Goal: Task Accomplishment & Management: Complete application form

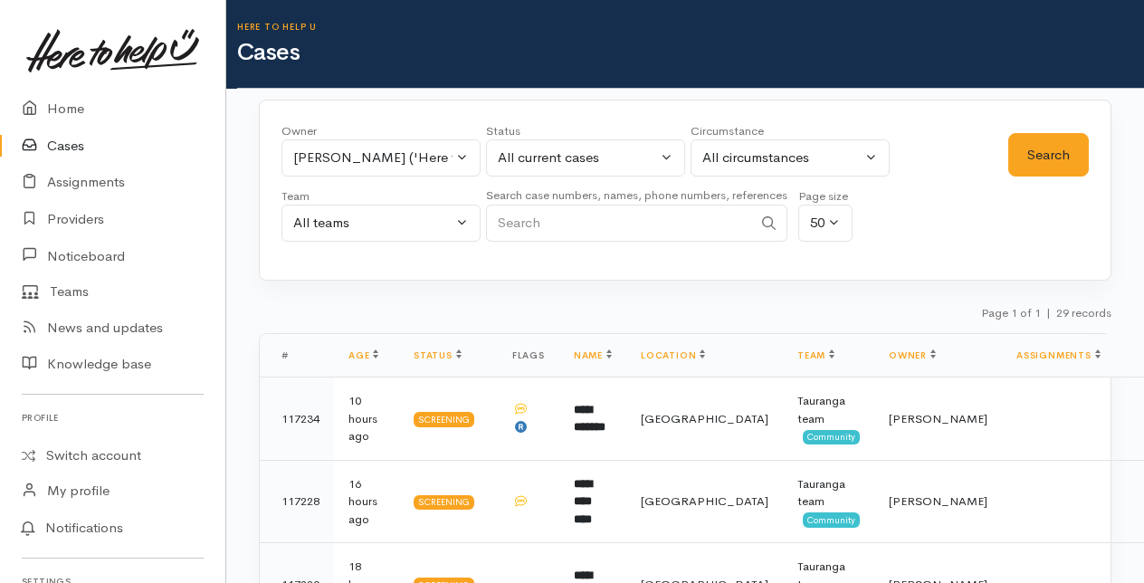
select select "1612"
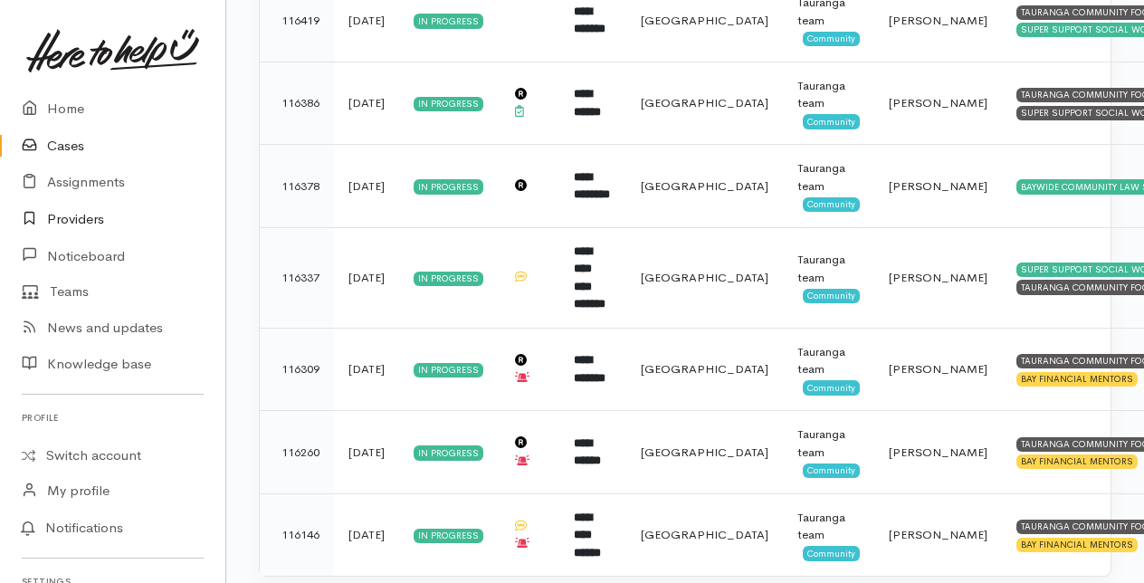
click at [83, 217] on link "Providers" at bounding box center [112, 219] width 225 height 37
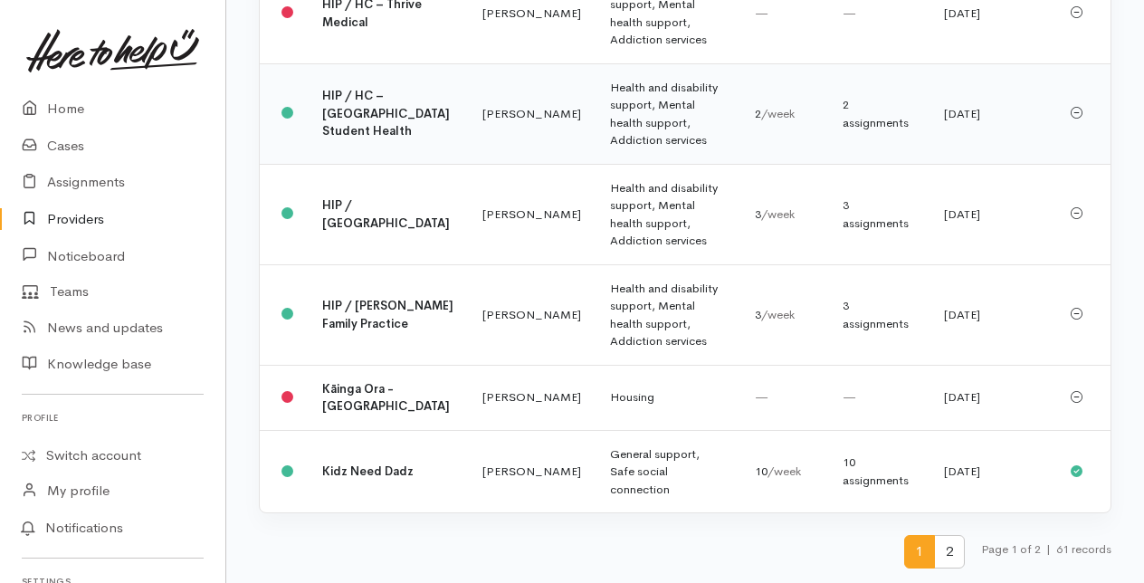
scroll to position [5002, 0]
click at [947, 551] on span "2" at bounding box center [949, 551] width 31 height 33
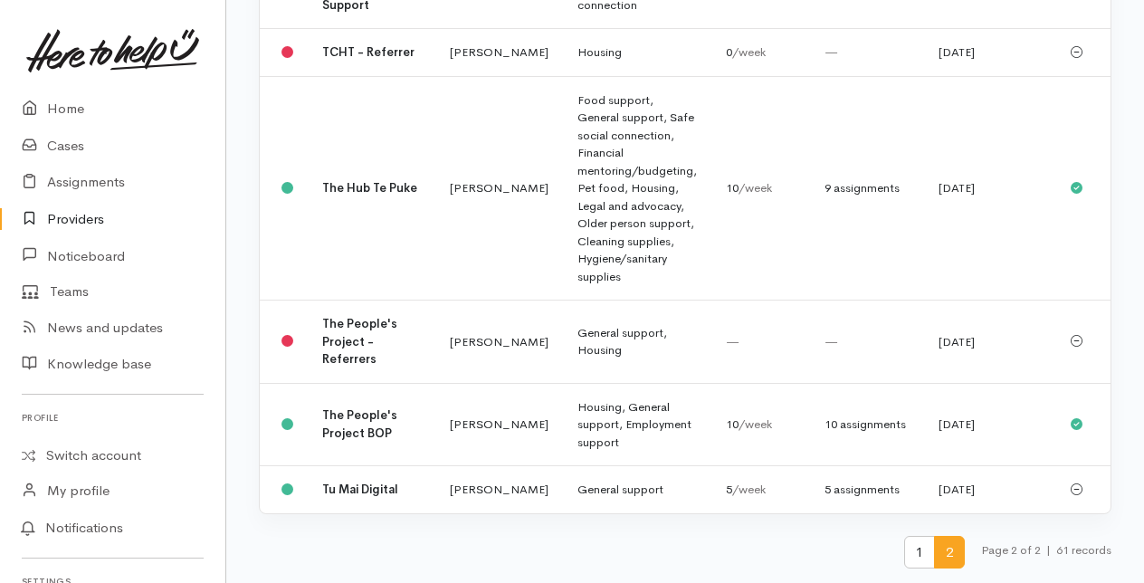
scroll to position [995, 0]
click at [362, 366] on b "The People's Project - Referrers" at bounding box center [359, 341] width 75 height 51
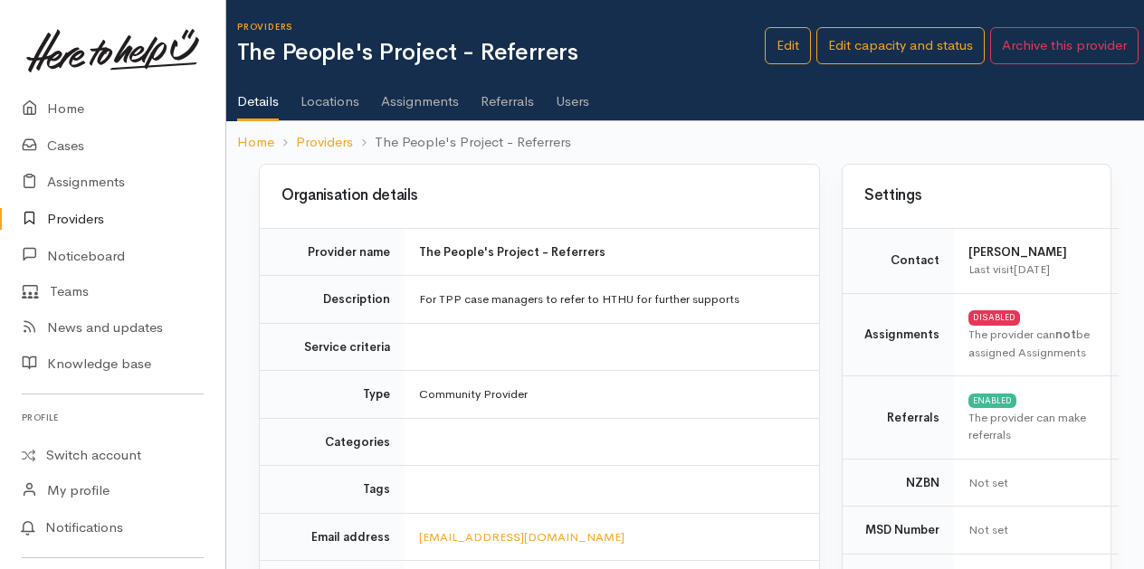
click at [579, 103] on link "Users" at bounding box center [572, 95] width 33 height 51
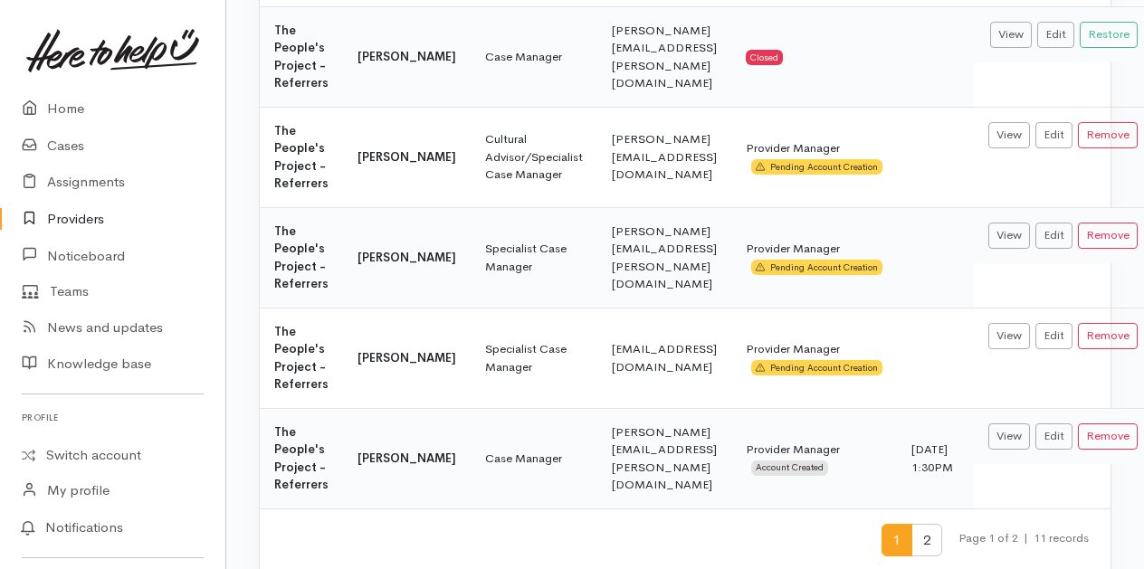
scroll to position [814, 0]
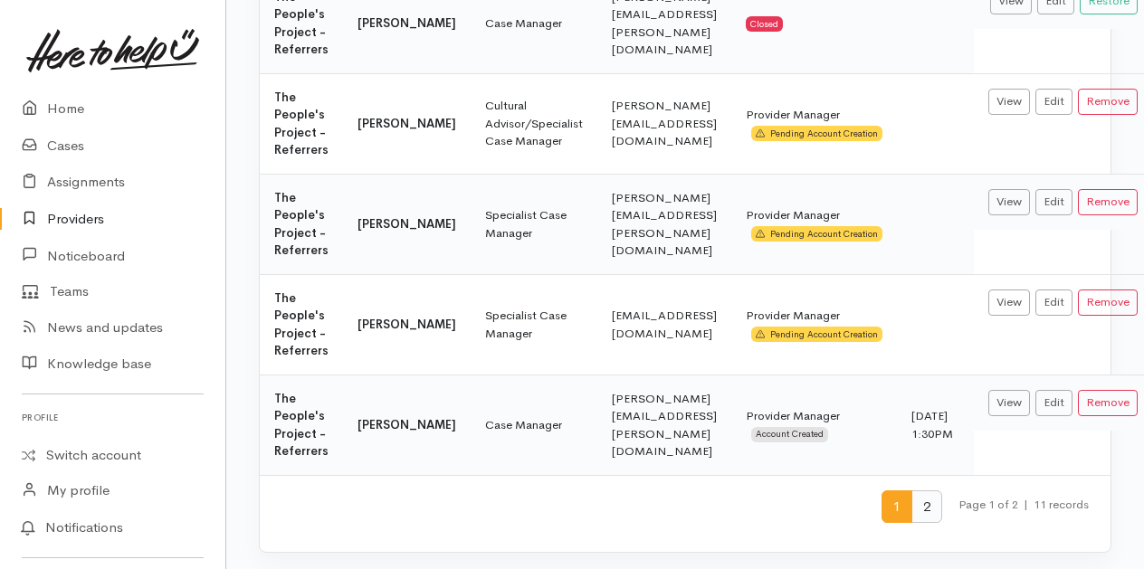
click at [919, 500] on span "2" at bounding box center [926, 506] width 31 height 33
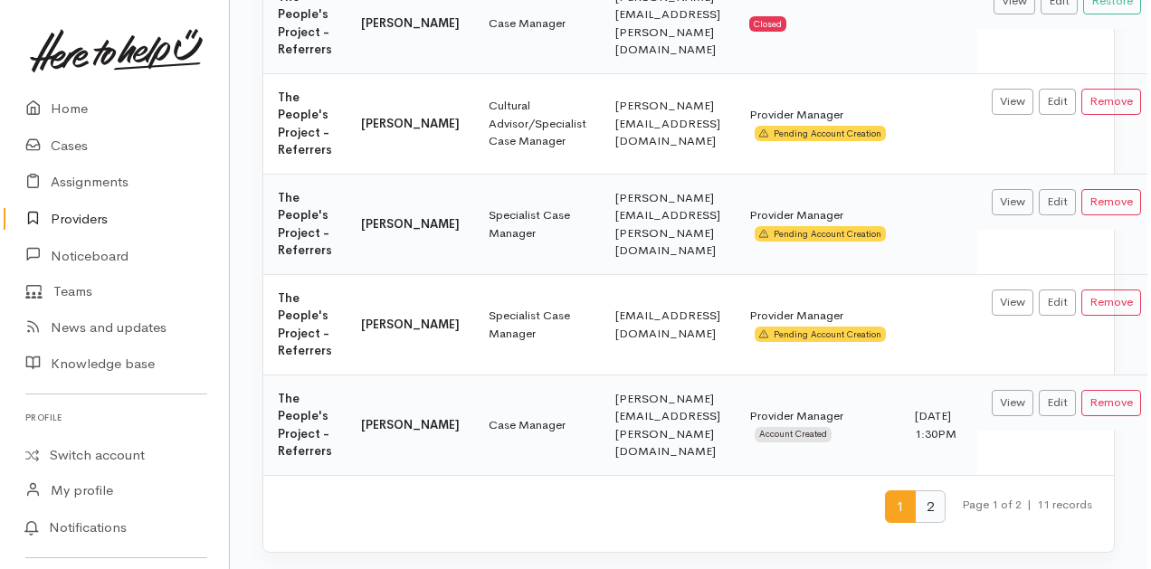
scroll to position [0, 0]
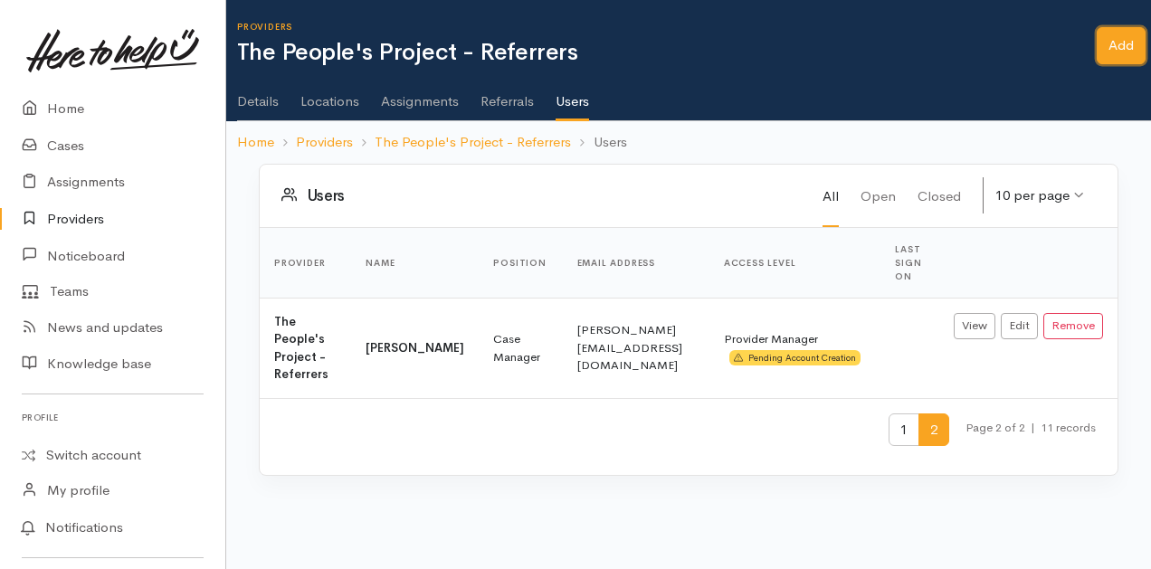
click at [1122, 48] on link "Add" at bounding box center [1121, 45] width 49 height 37
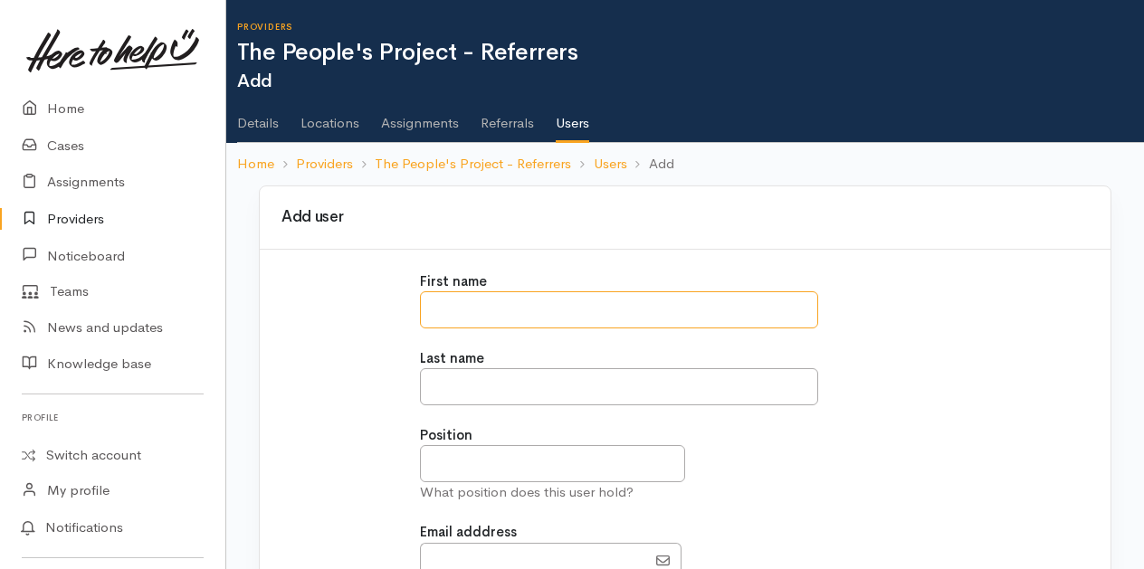
click at [465, 306] on input "text" at bounding box center [619, 309] width 398 height 37
type input "****"
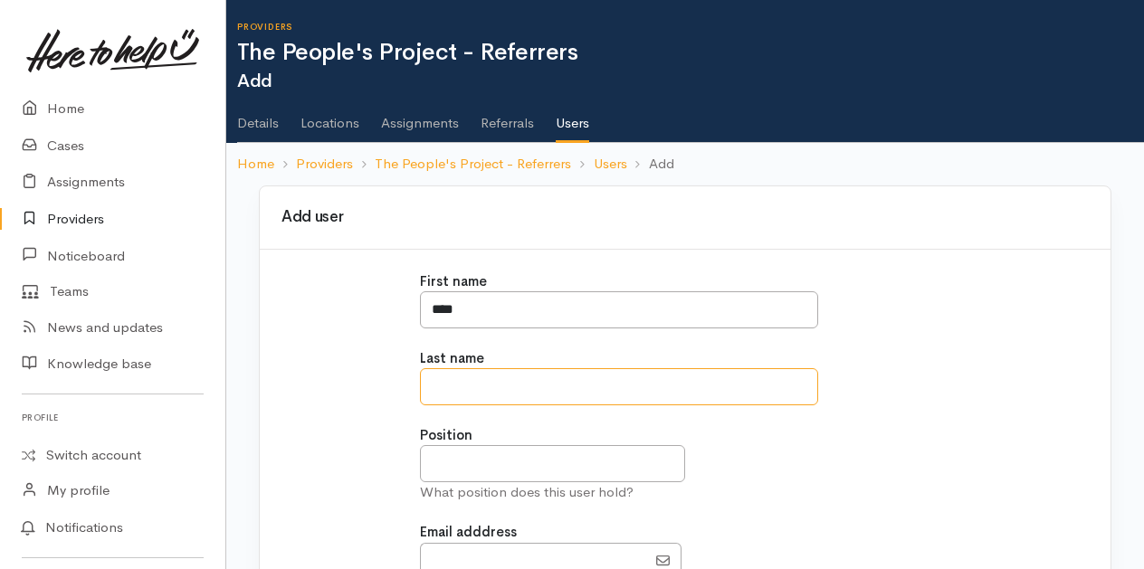
click at [462, 387] on input "text" at bounding box center [619, 386] width 398 height 37
type input "*******"
click at [457, 468] on input "text" at bounding box center [552, 463] width 265 height 37
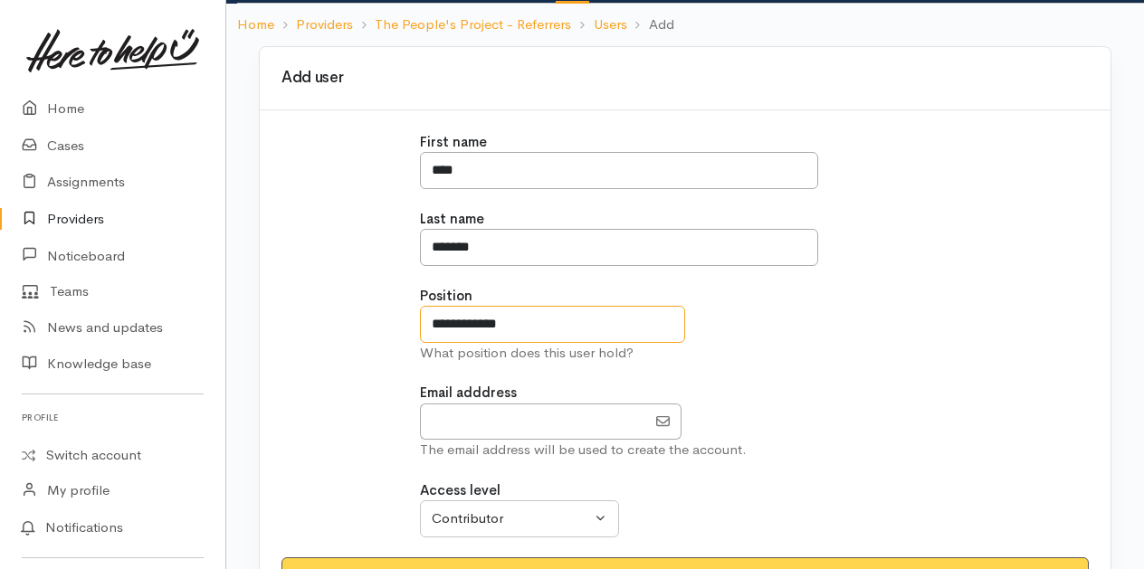
scroll to position [181, 0]
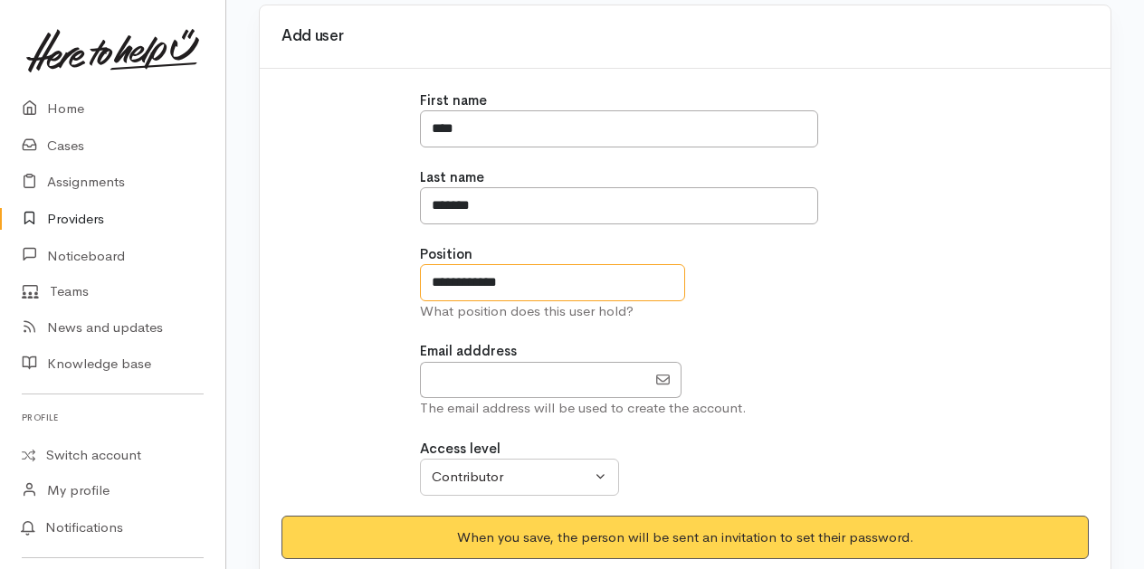
type input "**********"
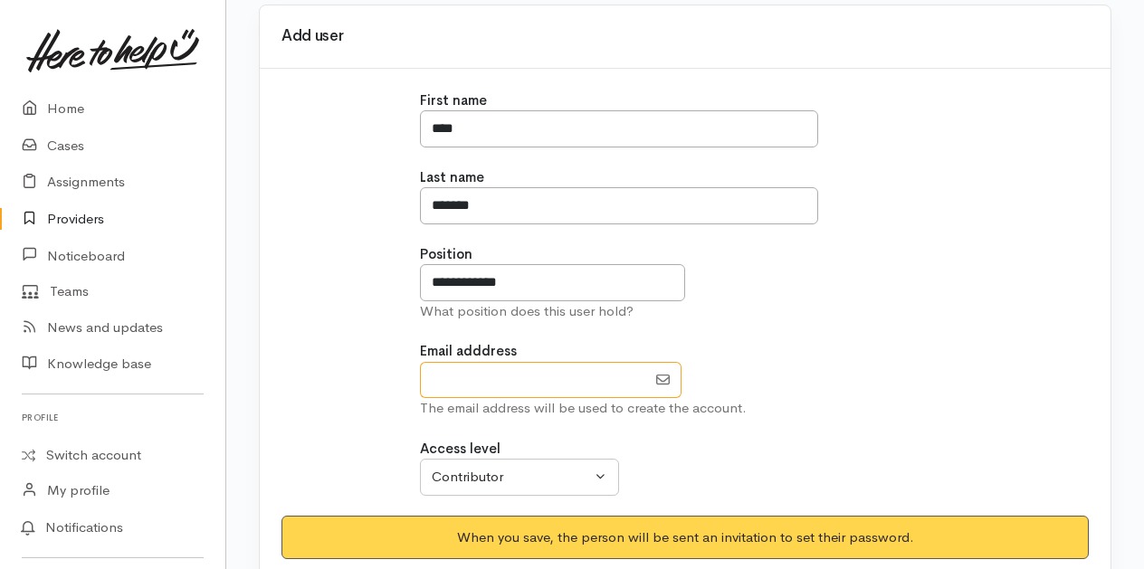
click at [443, 373] on input "EmailAddress" at bounding box center [533, 380] width 226 height 37
type input "kyla.tipping@thepeoplesproject.org.nz"
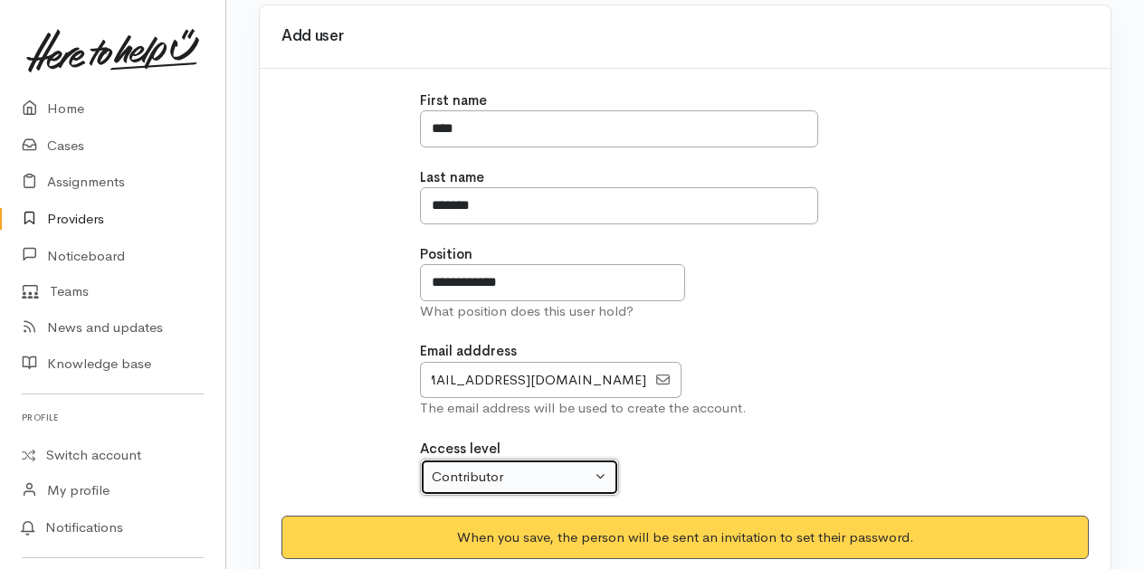
click at [597, 471] on button "Contributor" at bounding box center [519, 477] width 199 height 37
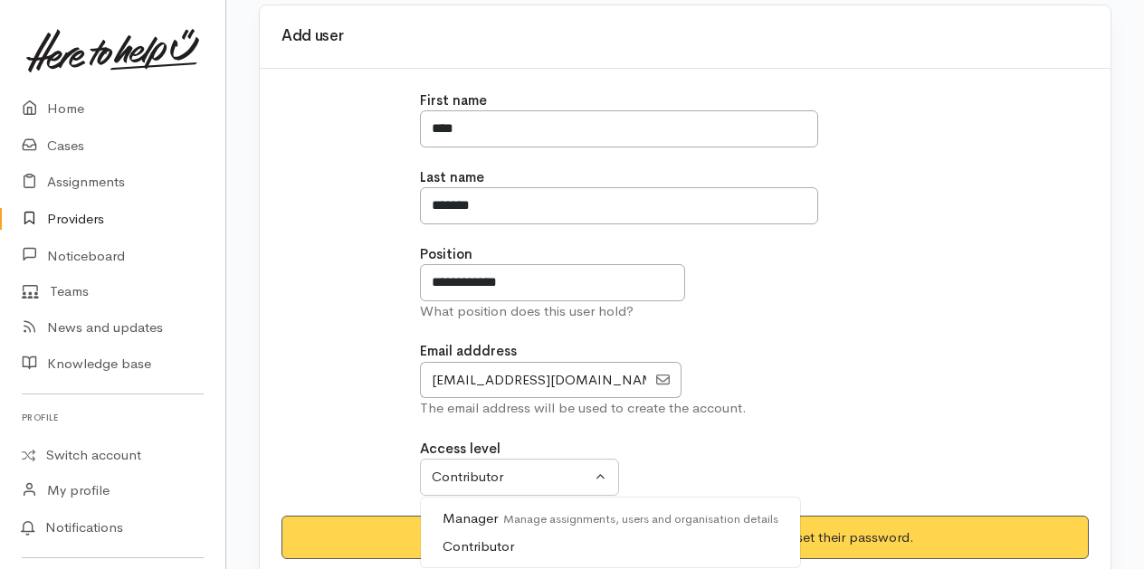
click at [494, 509] on span "Manager Manage assignments, users and organisation details" at bounding box center [611, 519] width 337 height 21
select select "true"
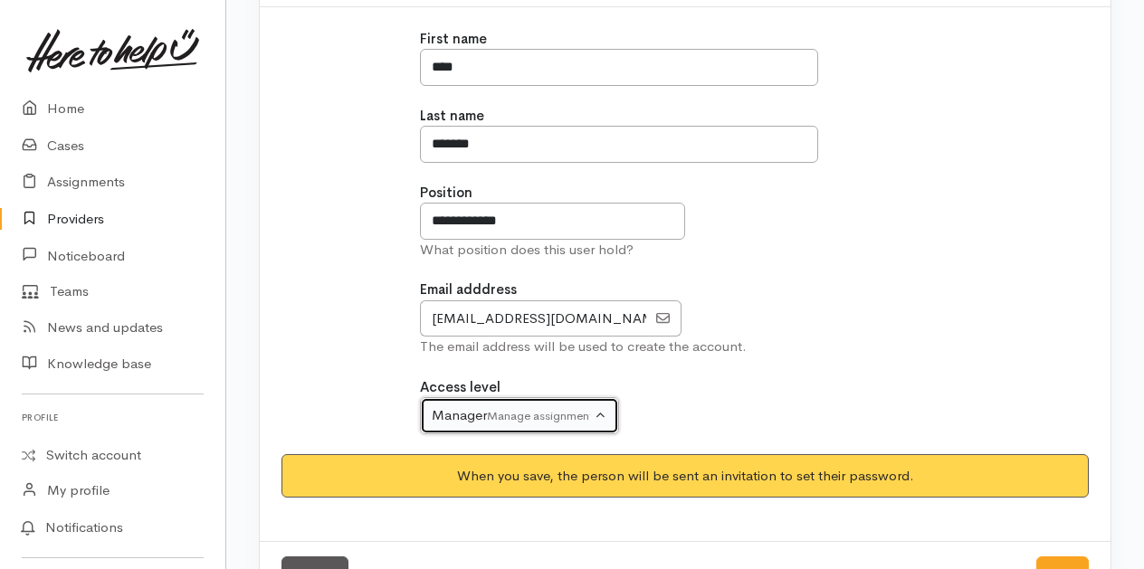
scroll to position [298, 0]
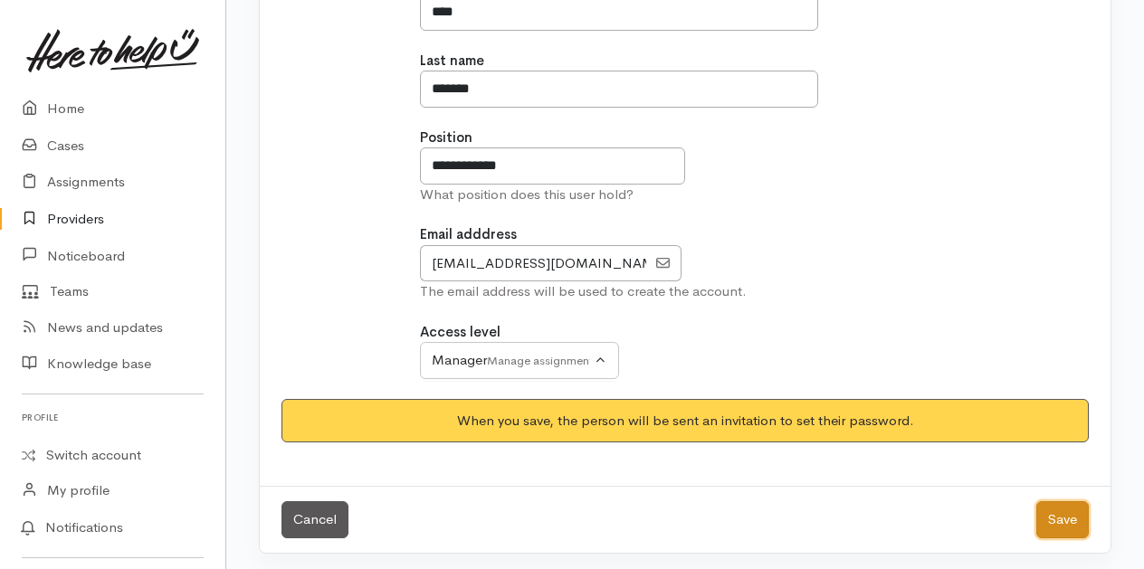
click at [1052, 502] on button "Save" at bounding box center [1062, 519] width 52 height 37
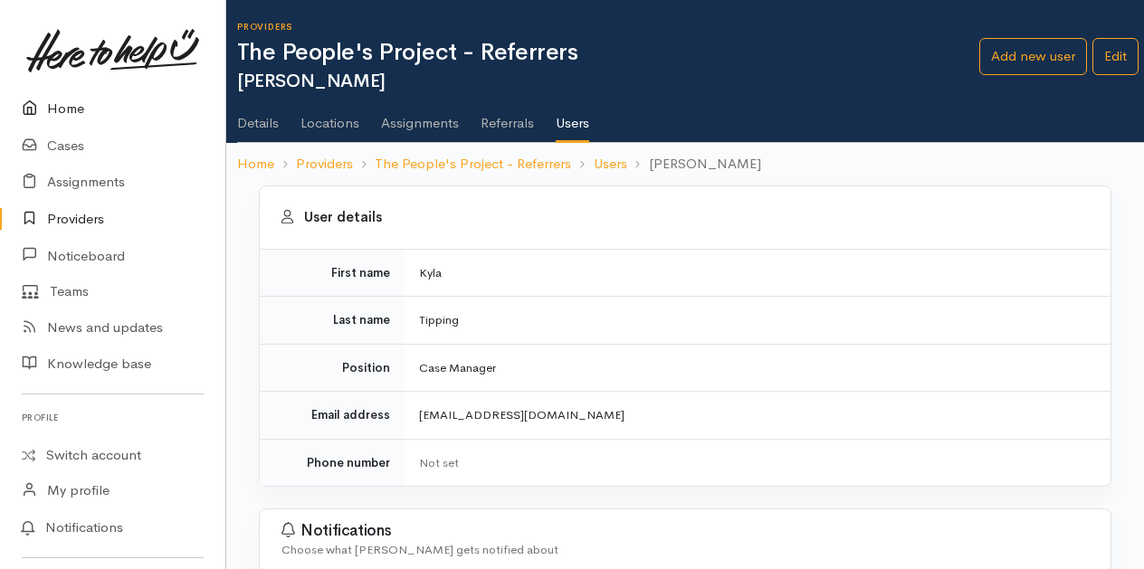
click at [80, 110] on link "Home" at bounding box center [112, 108] width 225 height 37
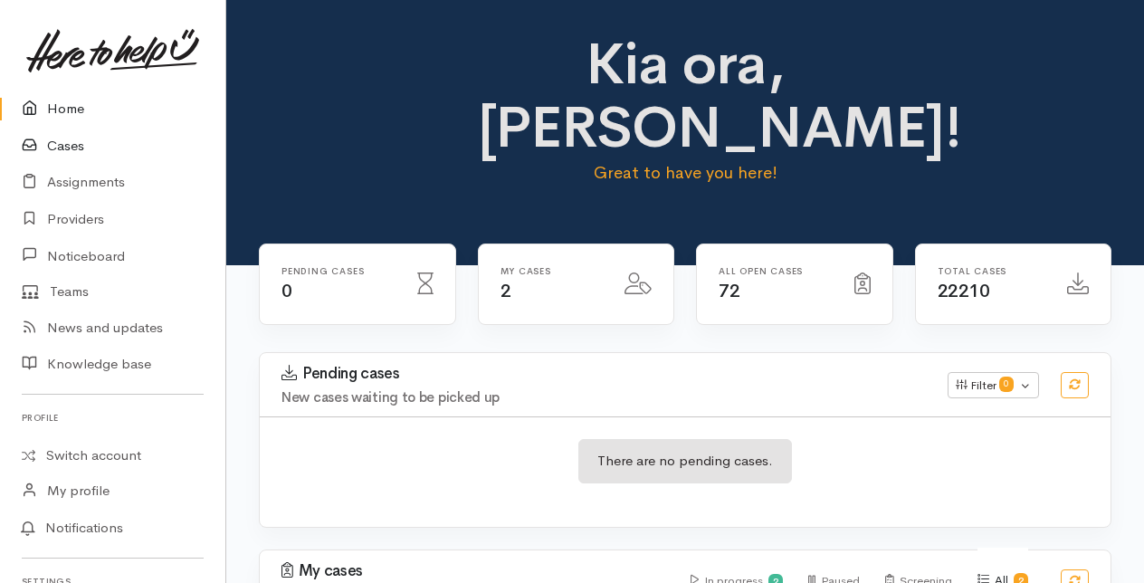
click at [67, 146] on link "Cases" at bounding box center [112, 146] width 225 height 37
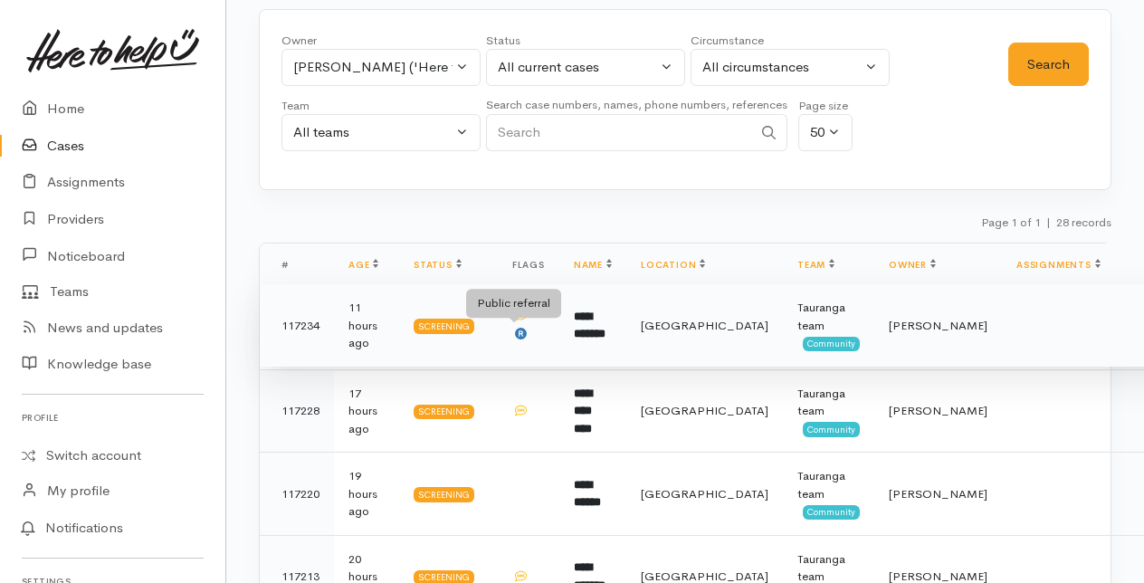
scroll to position [181, 0]
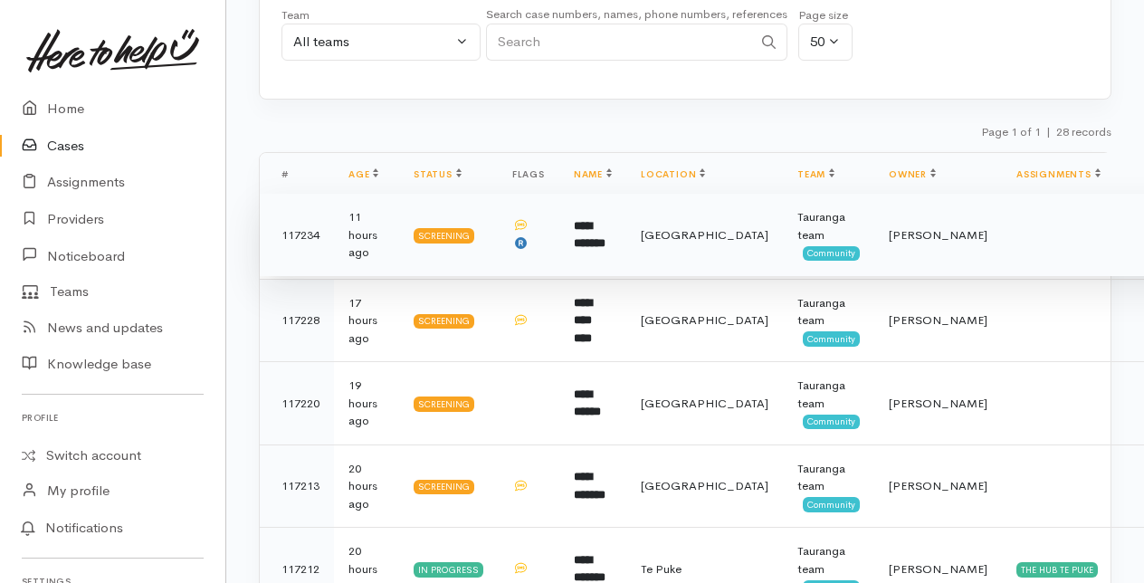
click at [578, 232] on td "**********" at bounding box center [592, 235] width 67 height 83
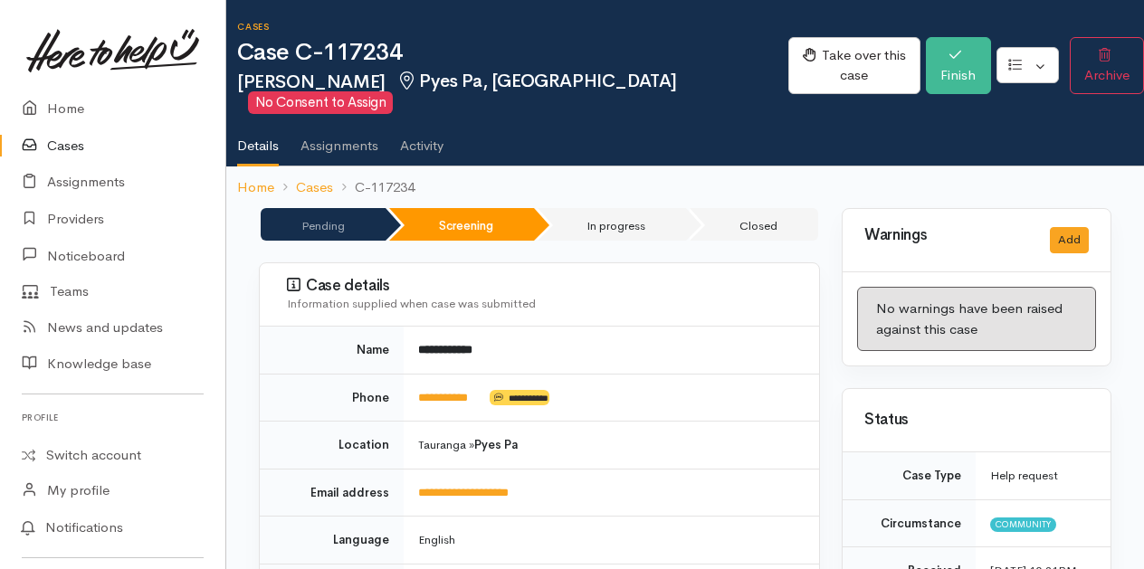
click at [67, 142] on link "Cases" at bounding box center [112, 146] width 225 height 37
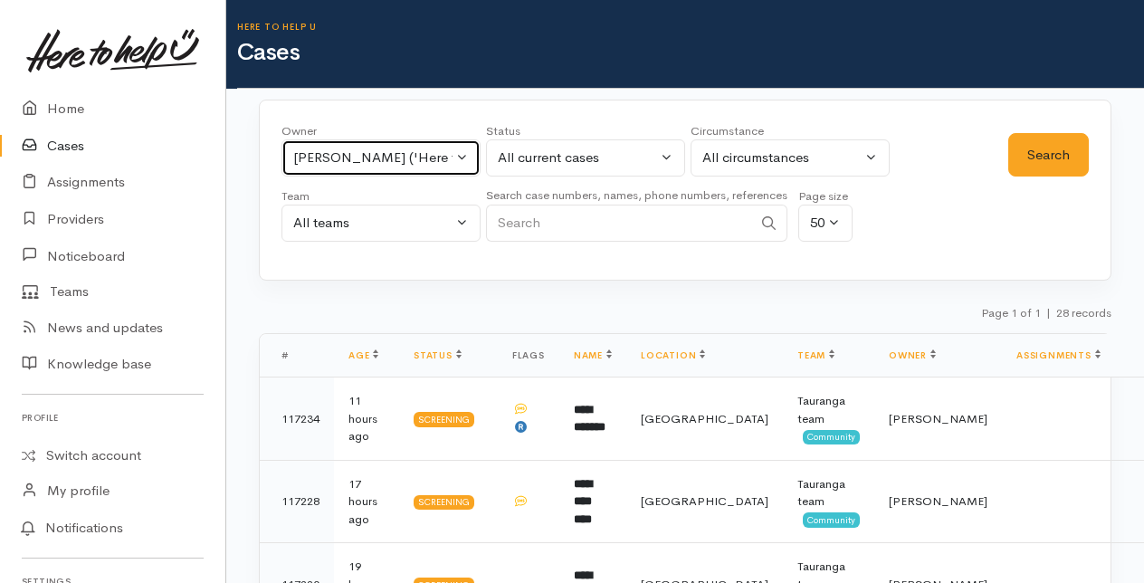
click at [462, 152] on button "Rachel Proctor ('Here to help u')" at bounding box center [380, 157] width 199 height 37
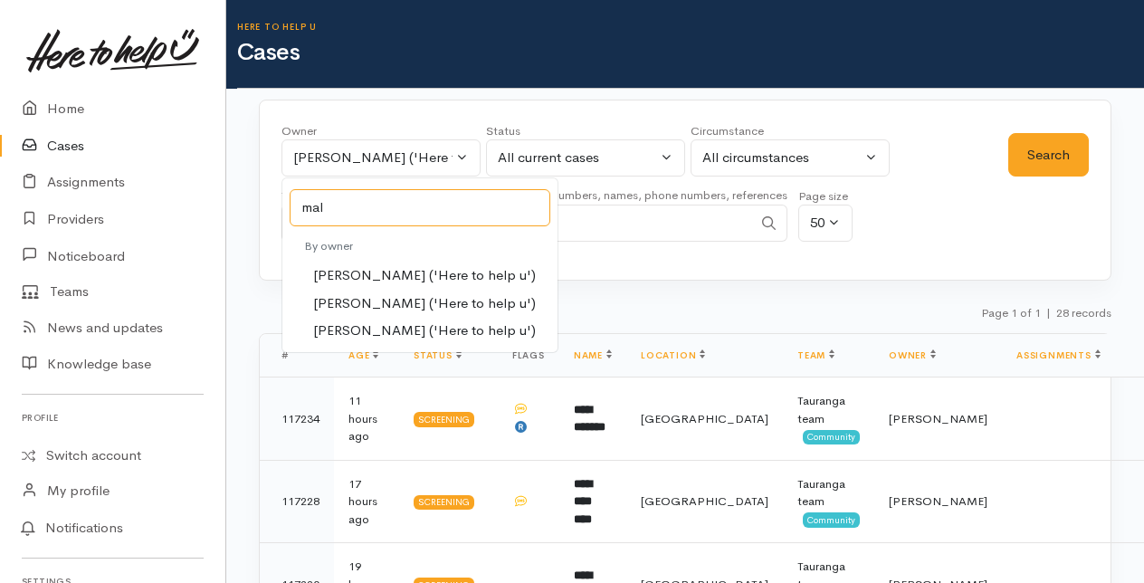
type input "mal"
click at [334, 309] on span "Malia Stowers ('Here to help u')" at bounding box center [424, 303] width 223 height 21
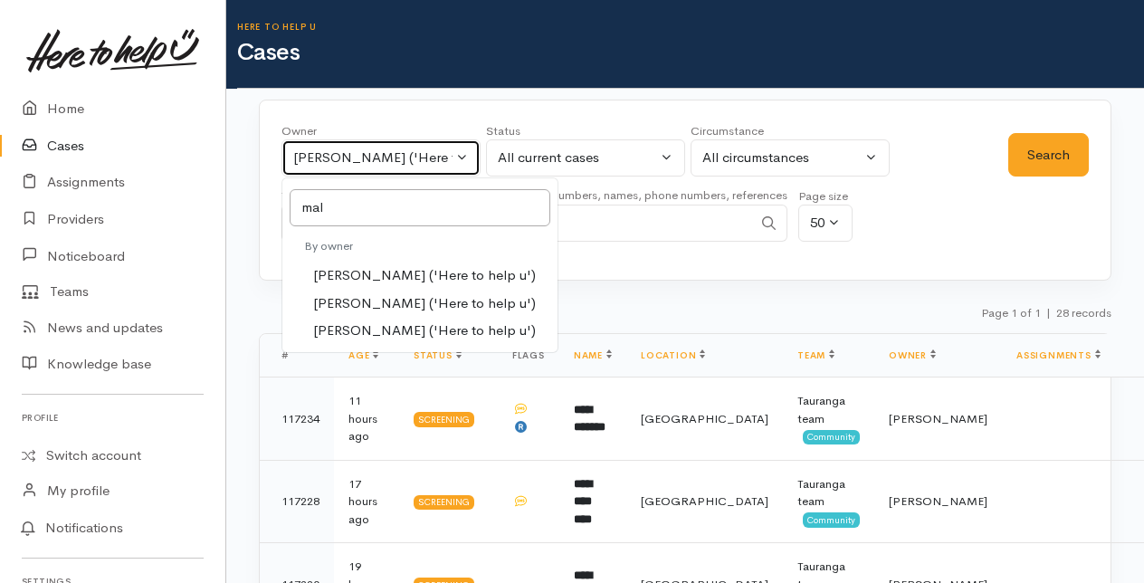
select select "1613"
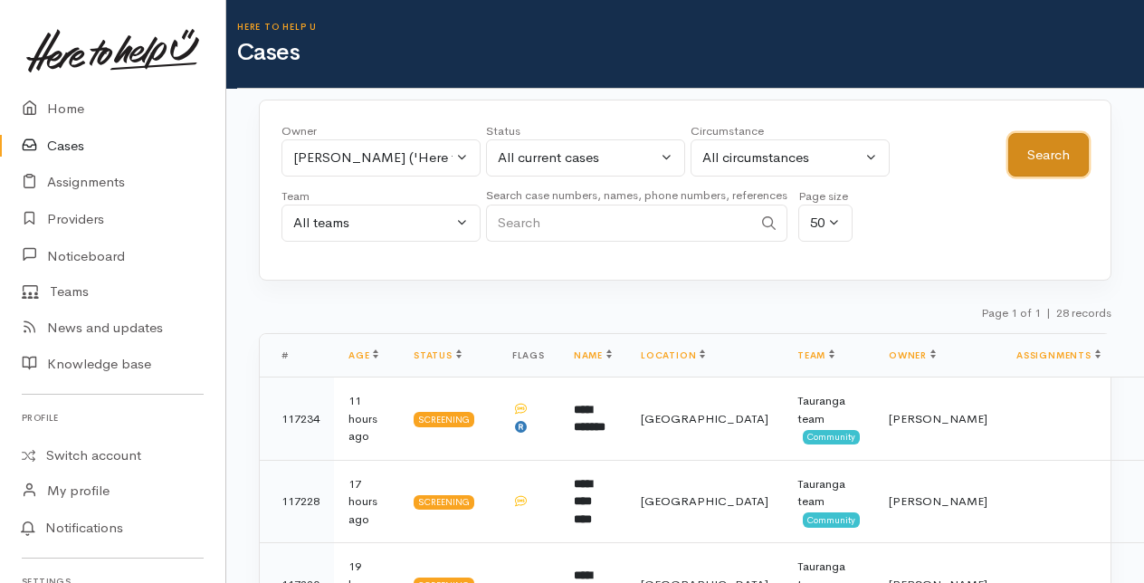
click at [1073, 157] on button "Search" at bounding box center [1048, 155] width 81 height 44
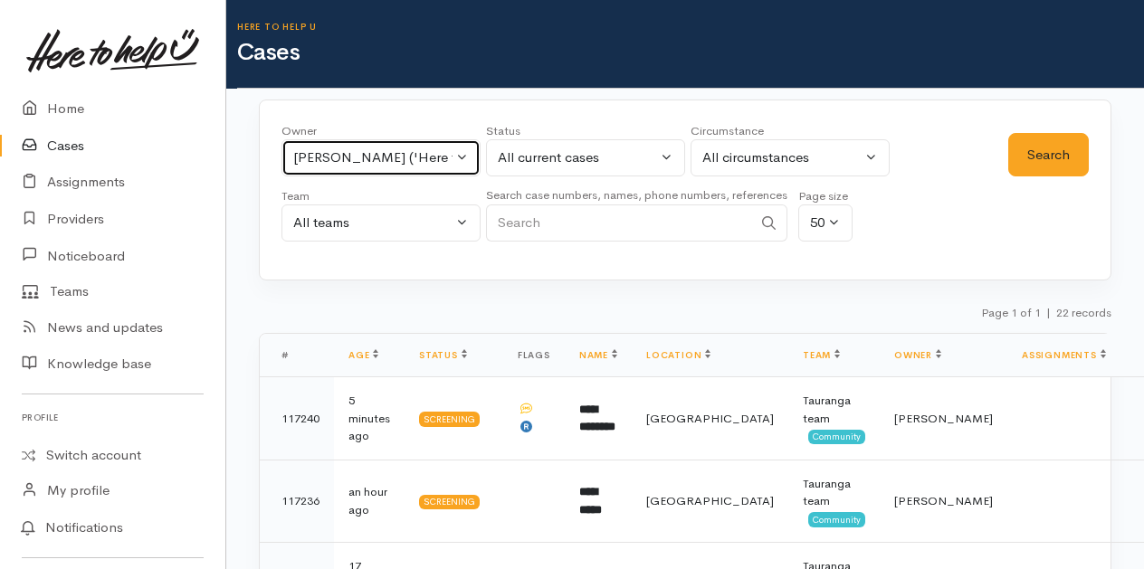
click at [466, 152] on button "Malia Stowers ('Here to help u')" at bounding box center [380, 157] width 199 height 37
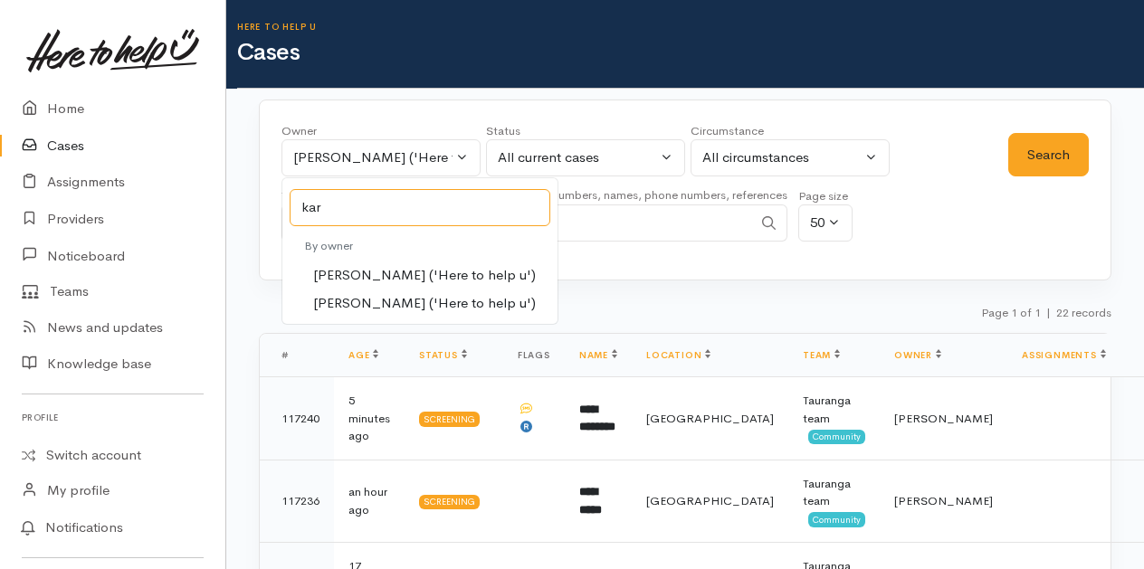
type input "kar"
click at [381, 277] on span "Karli Morris ('Here to help u')" at bounding box center [424, 275] width 223 height 21
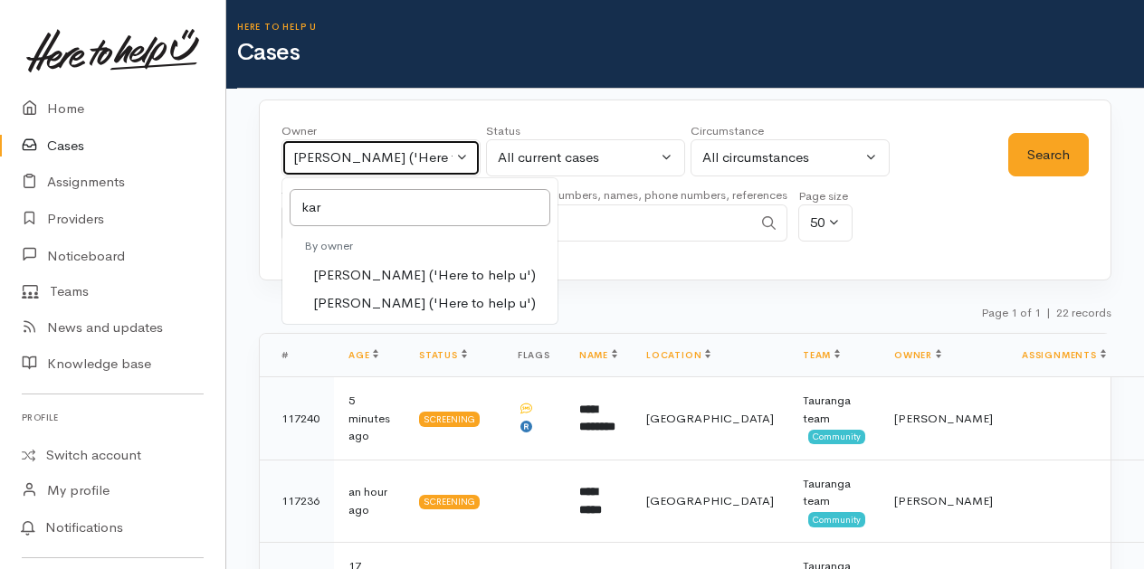
select select "435"
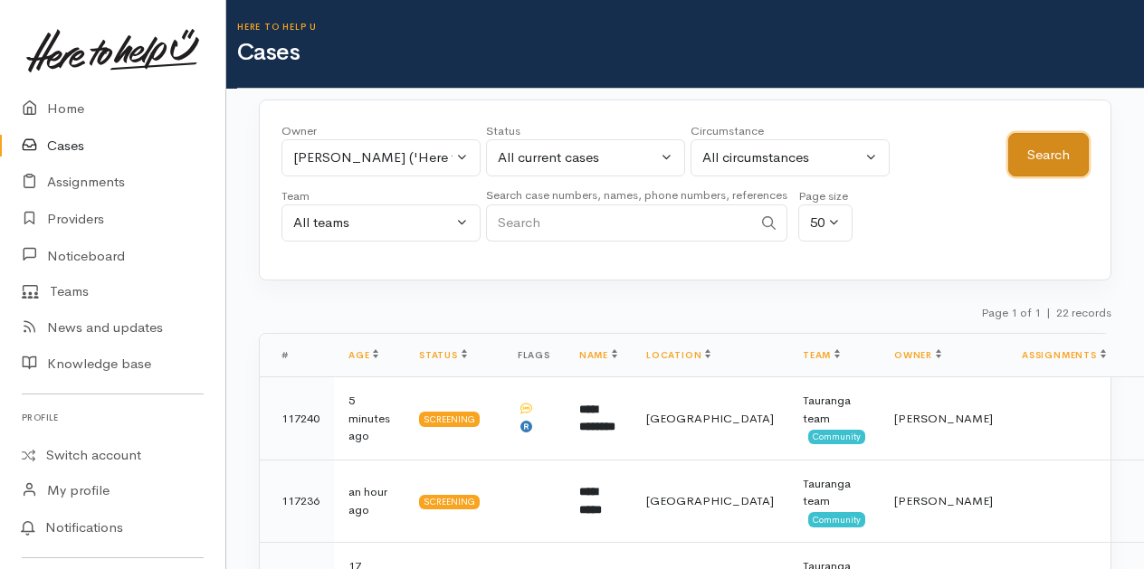
click at [1080, 154] on button "Search" at bounding box center [1048, 155] width 81 height 44
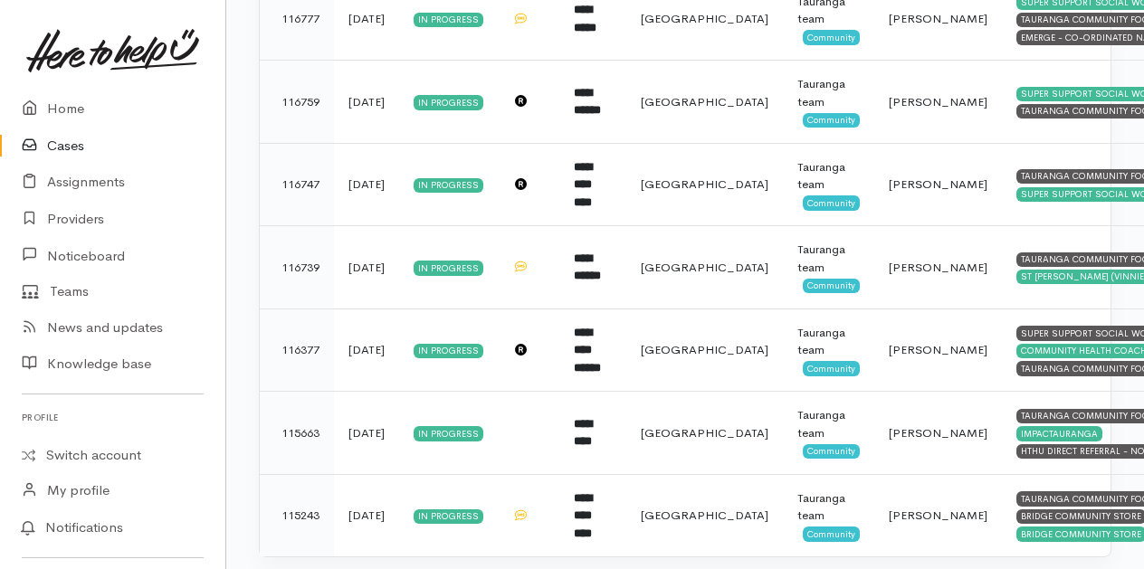
scroll to position [1526, 0]
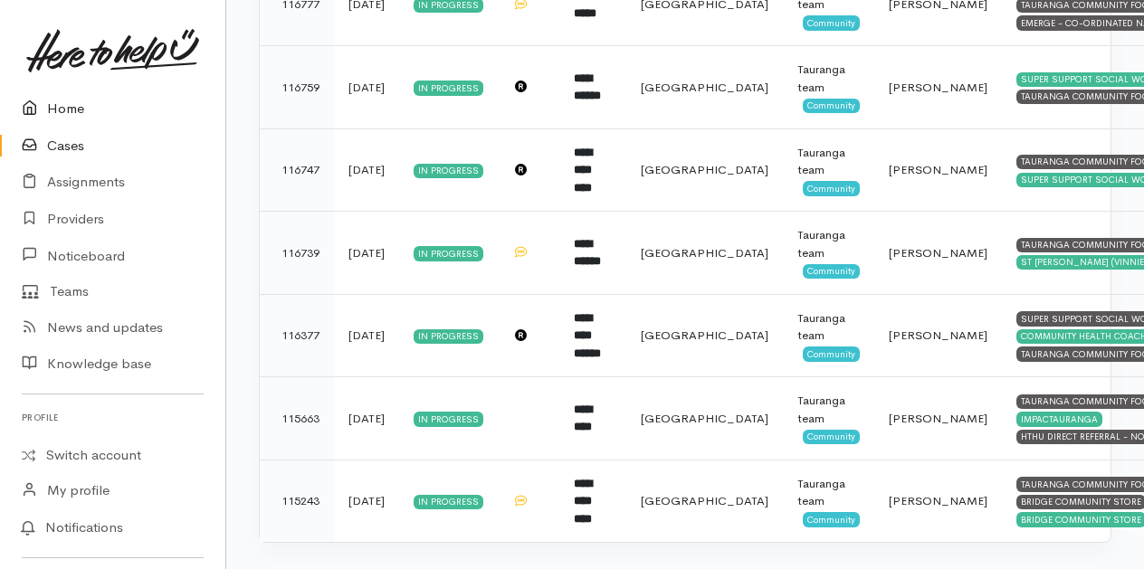
click at [67, 109] on link "Home" at bounding box center [112, 108] width 225 height 37
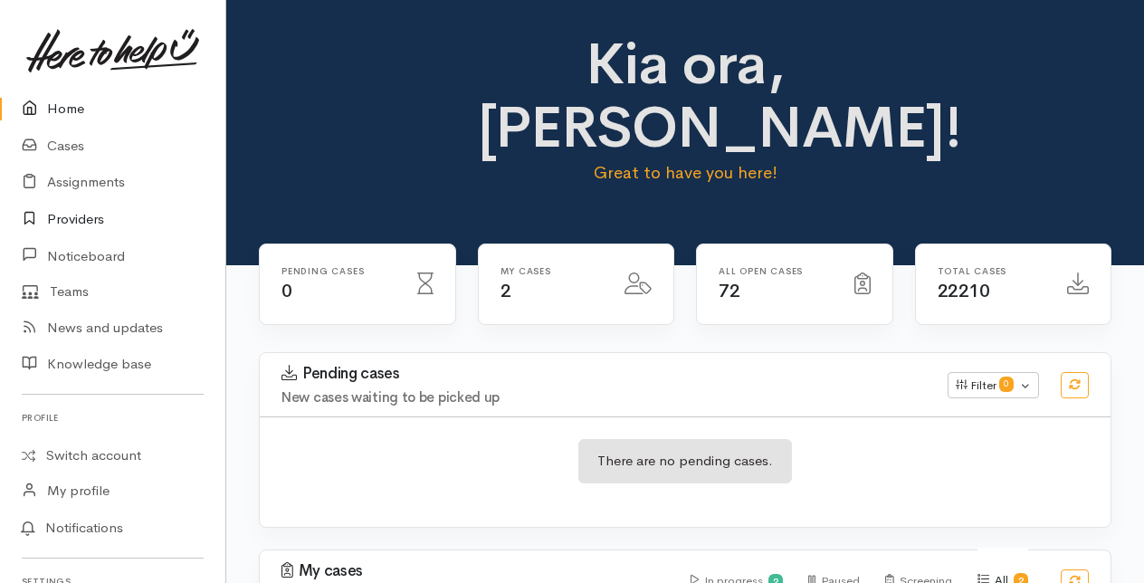
click at [69, 218] on link "Providers" at bounding box center [112, 219] width 225 height 37
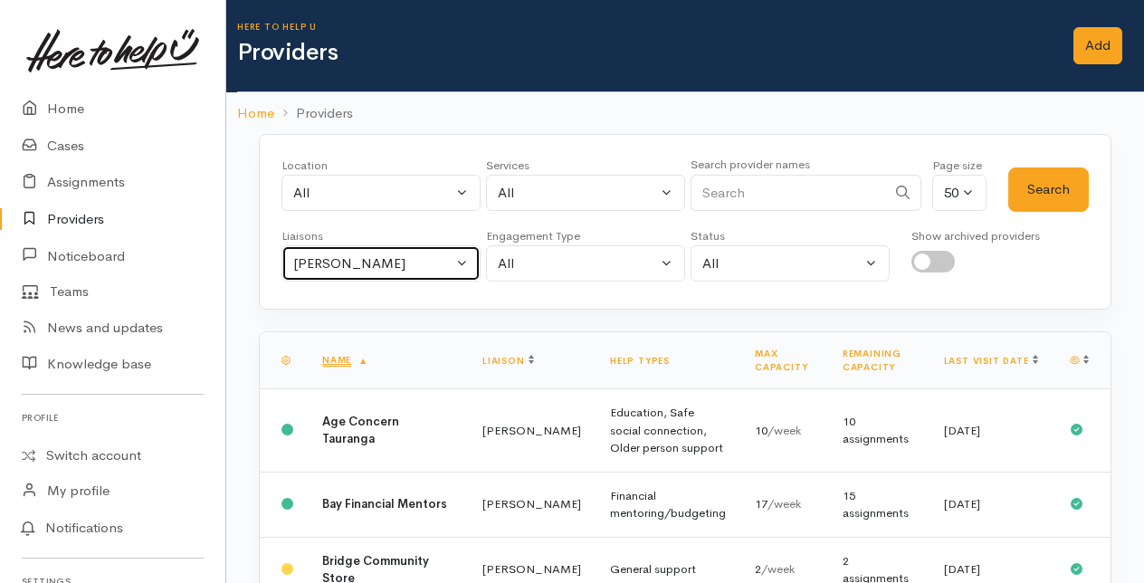
click at [462, 258] on button "[PERSON_NAME]" at bounding box center [380, 263] width 199 height 37
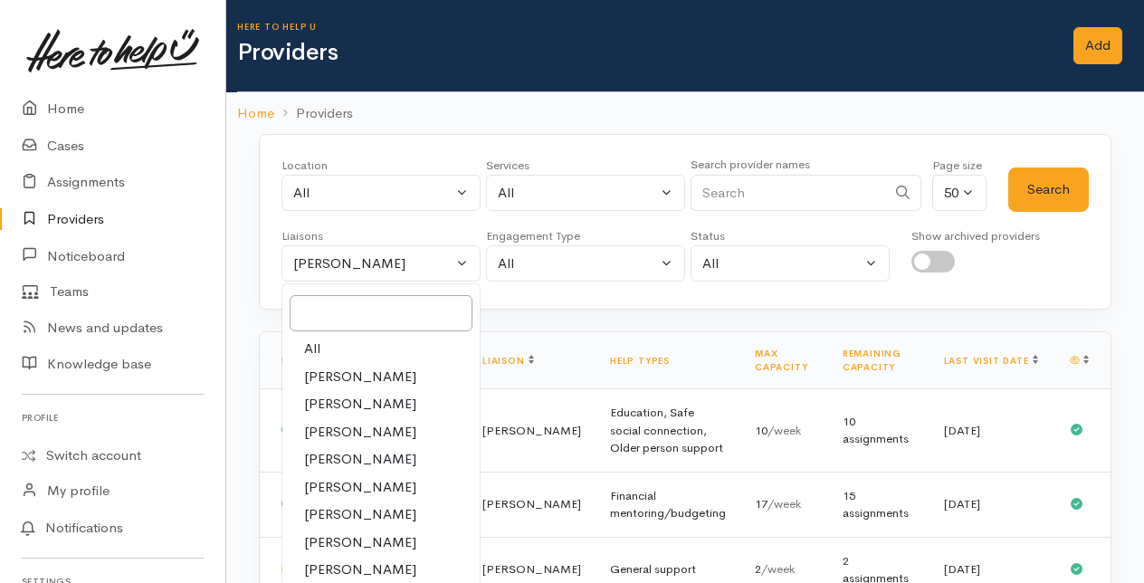
click at [328, 342] on link "All" at bounding box center [380, 349] width 197 height 28
select select "null"
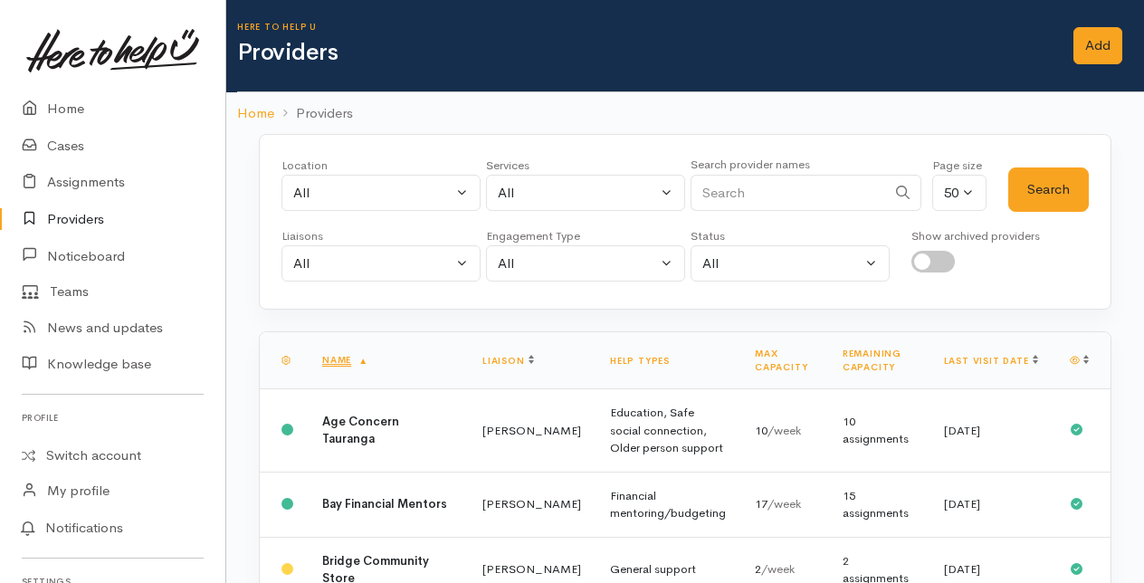
click at [720, 190] on input "Search" at bounding box center [787, 193] width 195 height 37
type input "true"
click at [1042, 186] on button "Search" at bounding box center [1048, 189] width 81 height 44
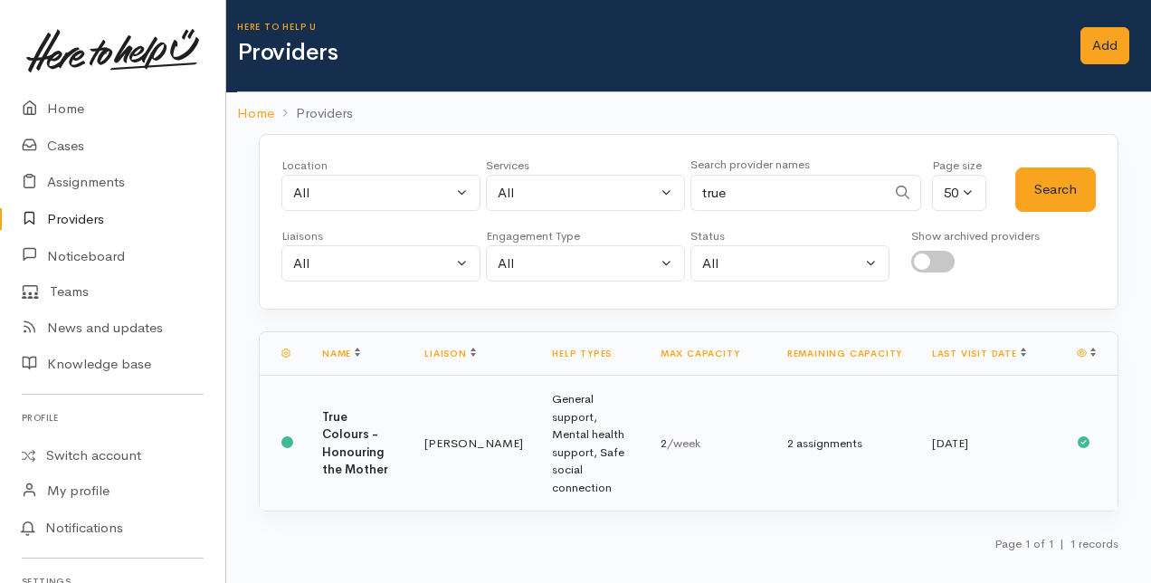
click at [407, 416] on td "True Colours - Honouring the Mother" at bounding box center [359, 444] width 102 height 136
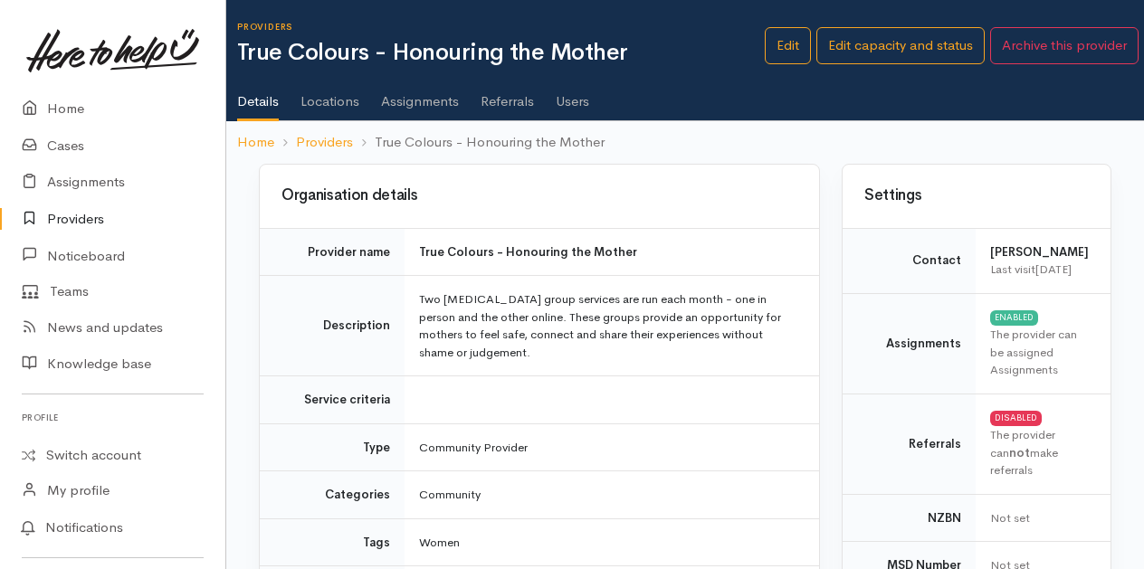
click at [340, 101] on link "Locations" at bounding box center [329, 95] width 59 height 51
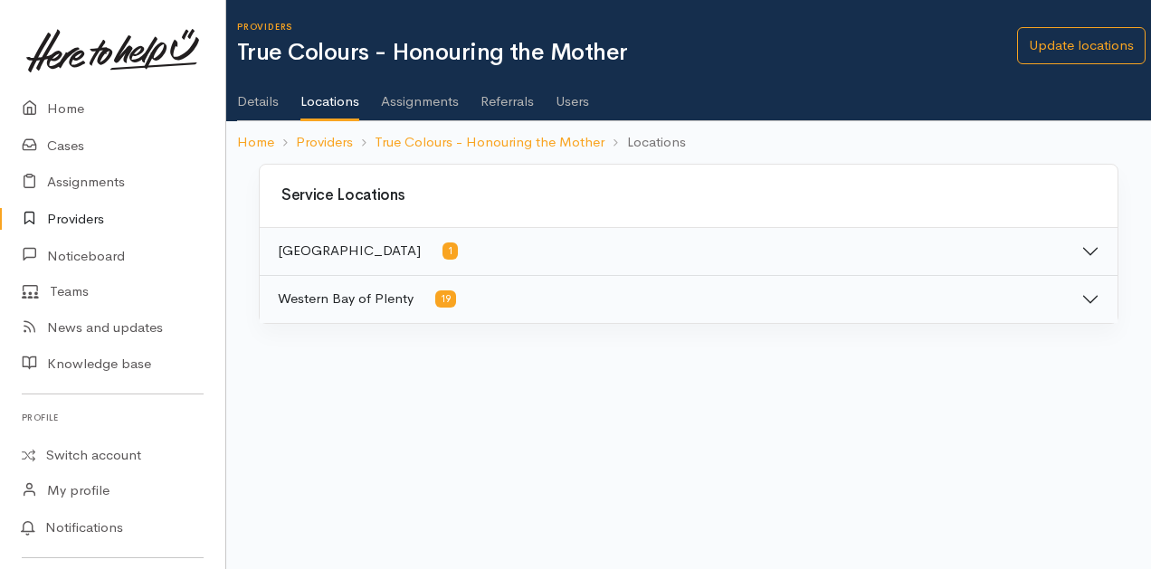
click at [414, 100] on link "Assignments" at bounding box center [420, 95] width 78 height 51
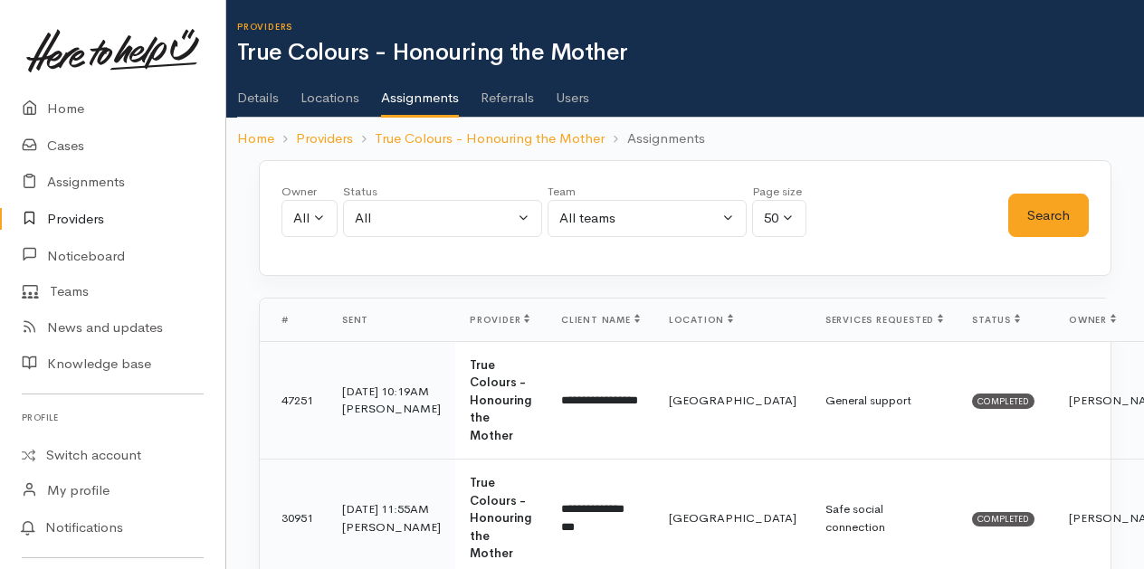
click at [578, 99] on link "Users" at bounding box center [572, 91] width 33 height 51
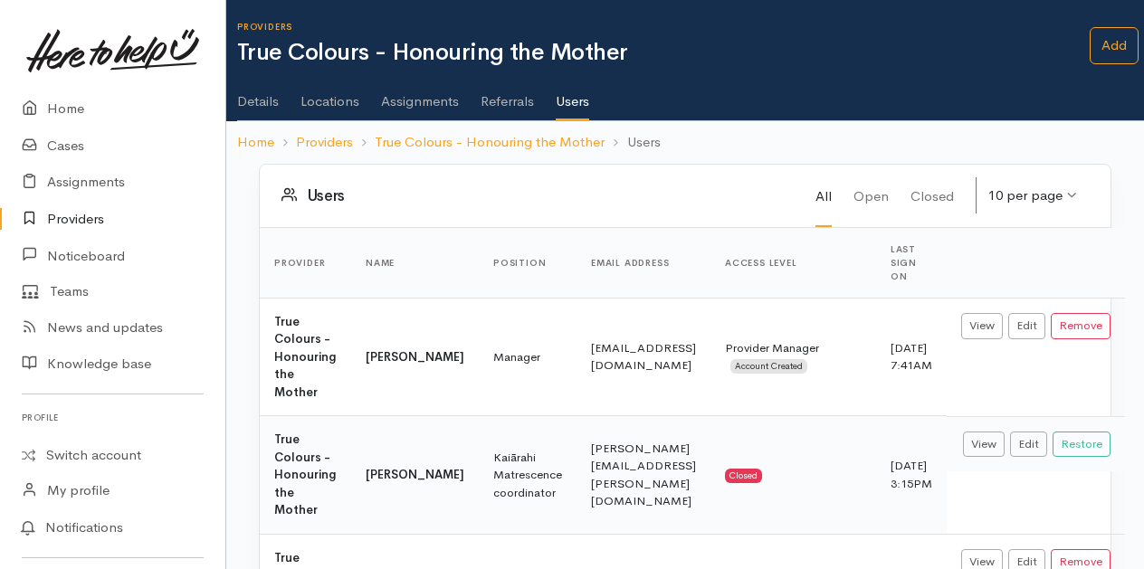
click at [269, 100] on link "Details" at bounding box center [258, 95] width 42 height 51
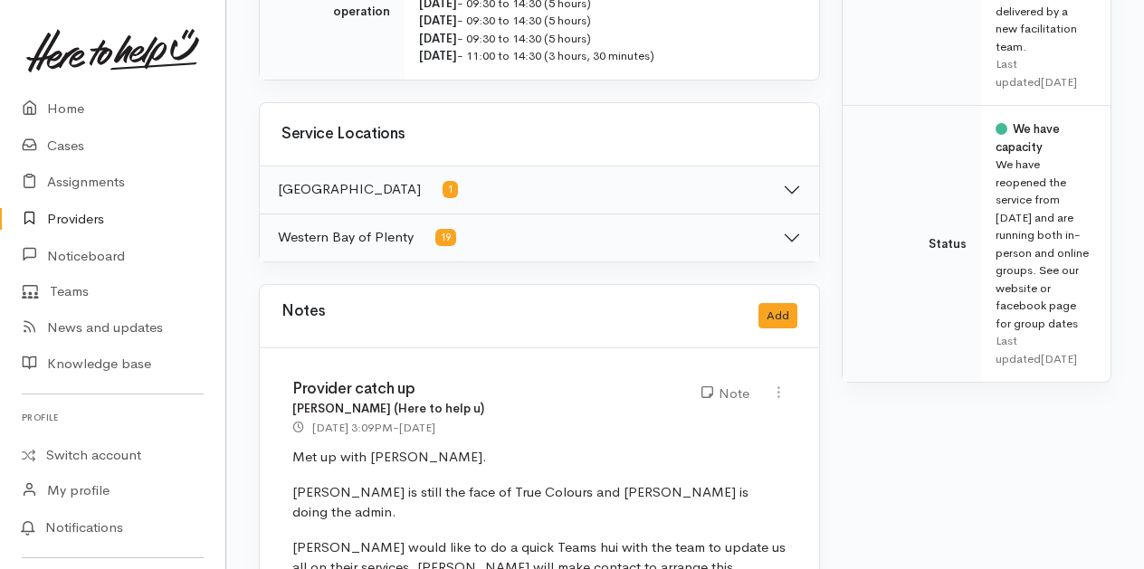
scroll to position [1086, 0]
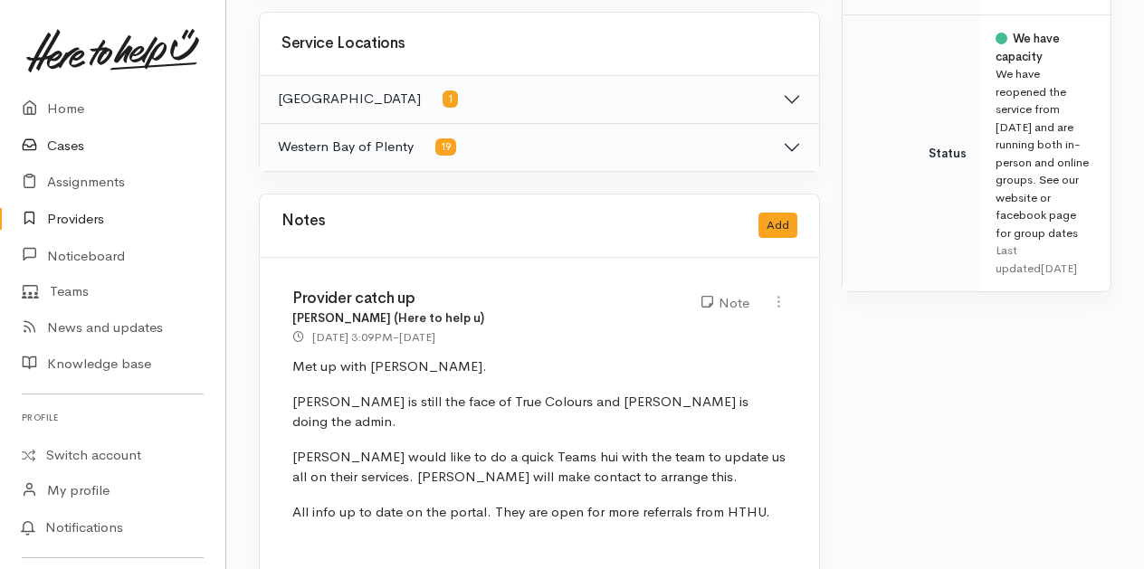
click at [71, 148] on link "Cases" at bounding box center [112, 146] width 225 height 37
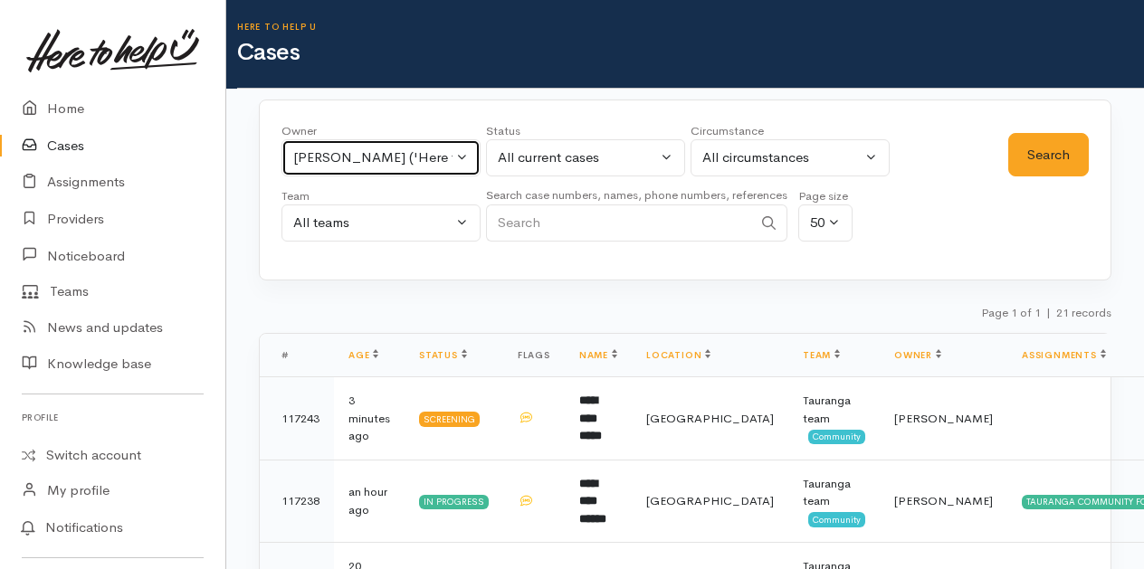
click at [462, 152] on button "[PERSON_NAME] ('Here to help u')" at bounding box center [380, 157] width 199 height 37
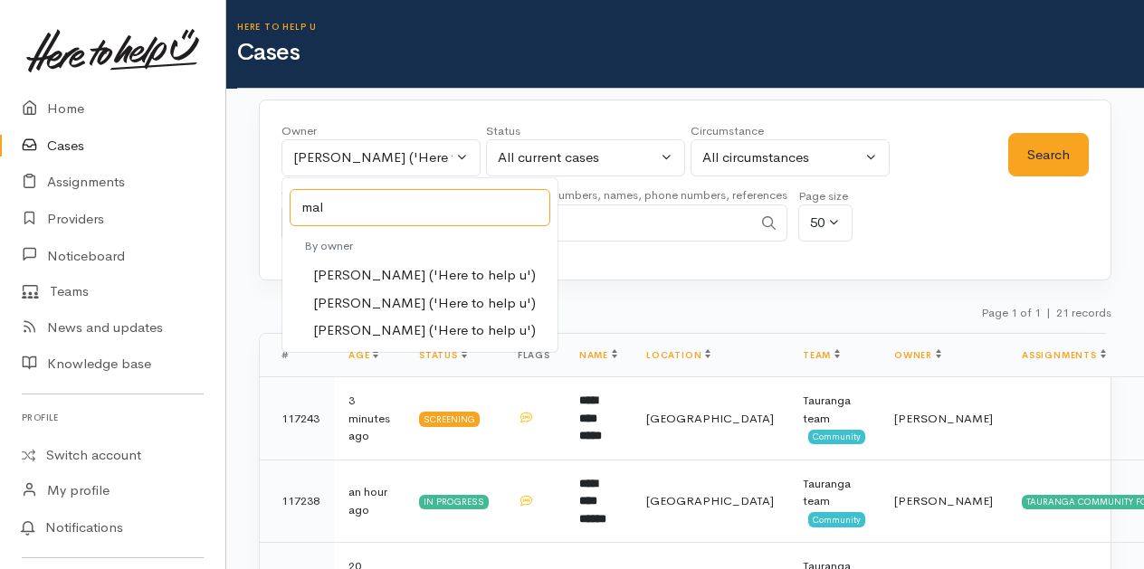
type input "mal"
click at [343, 293] on span "[PERSON_NAME] ('Here to help u')" at bounding box center [424, 303] width 223 height 21
select select "1613"
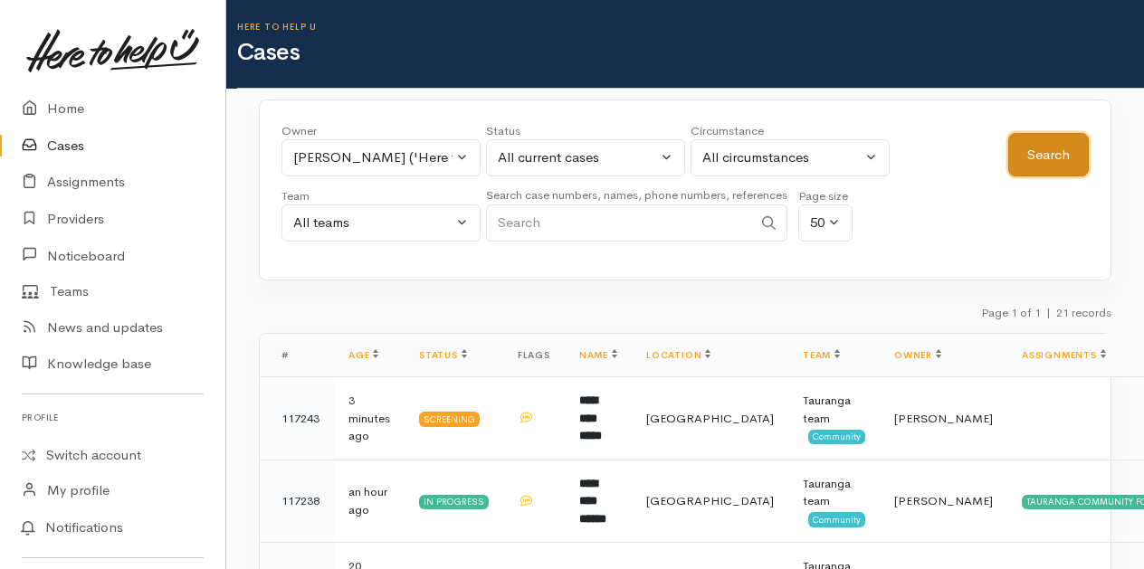
click at [1066, 145] on button "Search" at bounding box center [1048, 155] width 81 height 44
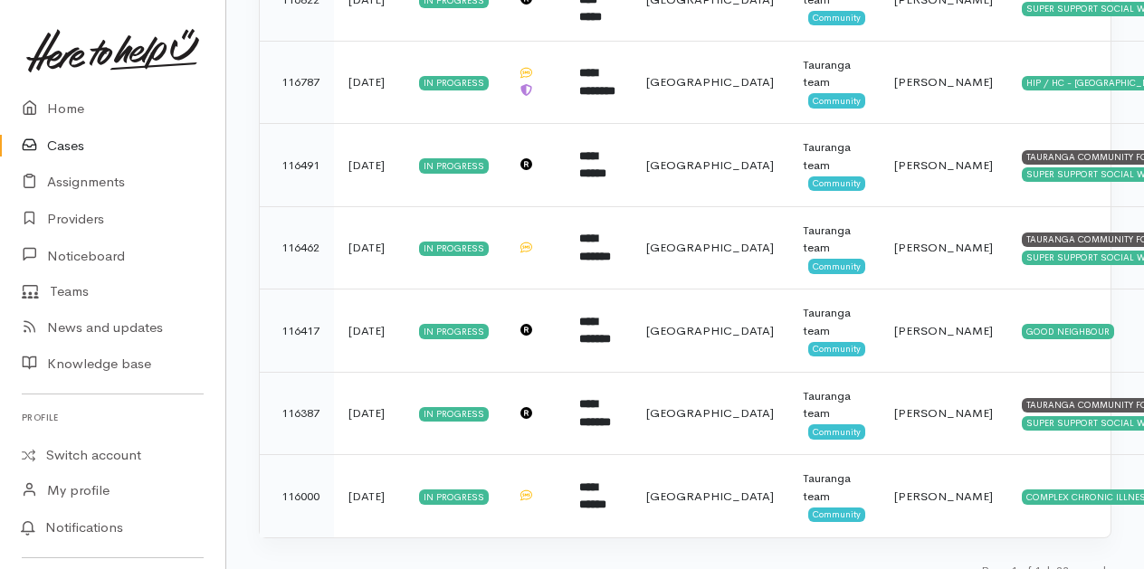
scroll to position [1756, 0]
